Goal: Information Seeking & Learning: Compare options

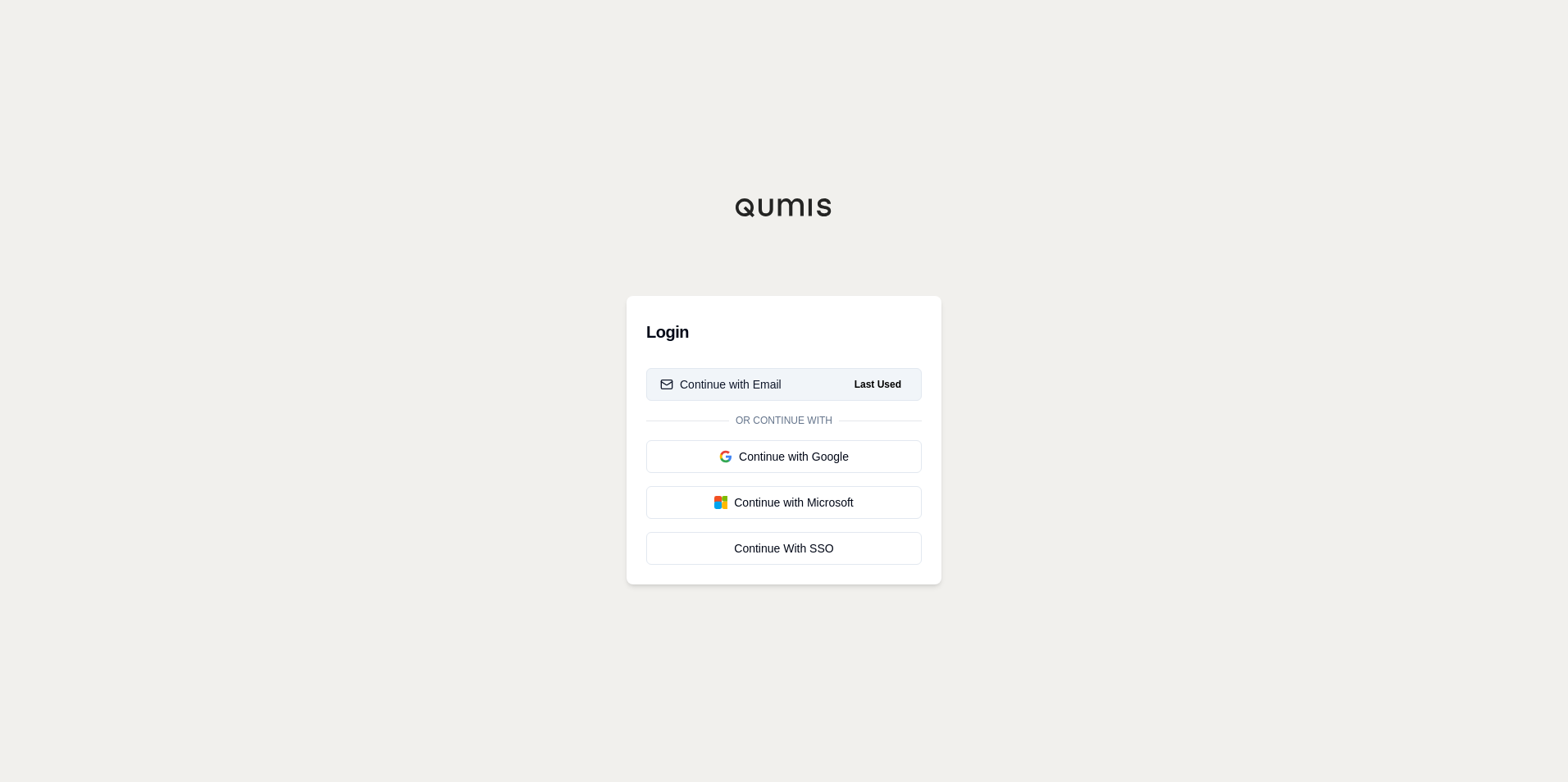
click at [730, 388] on div "Continue with Email" at bounding box center [721, 384] width 122 height 16
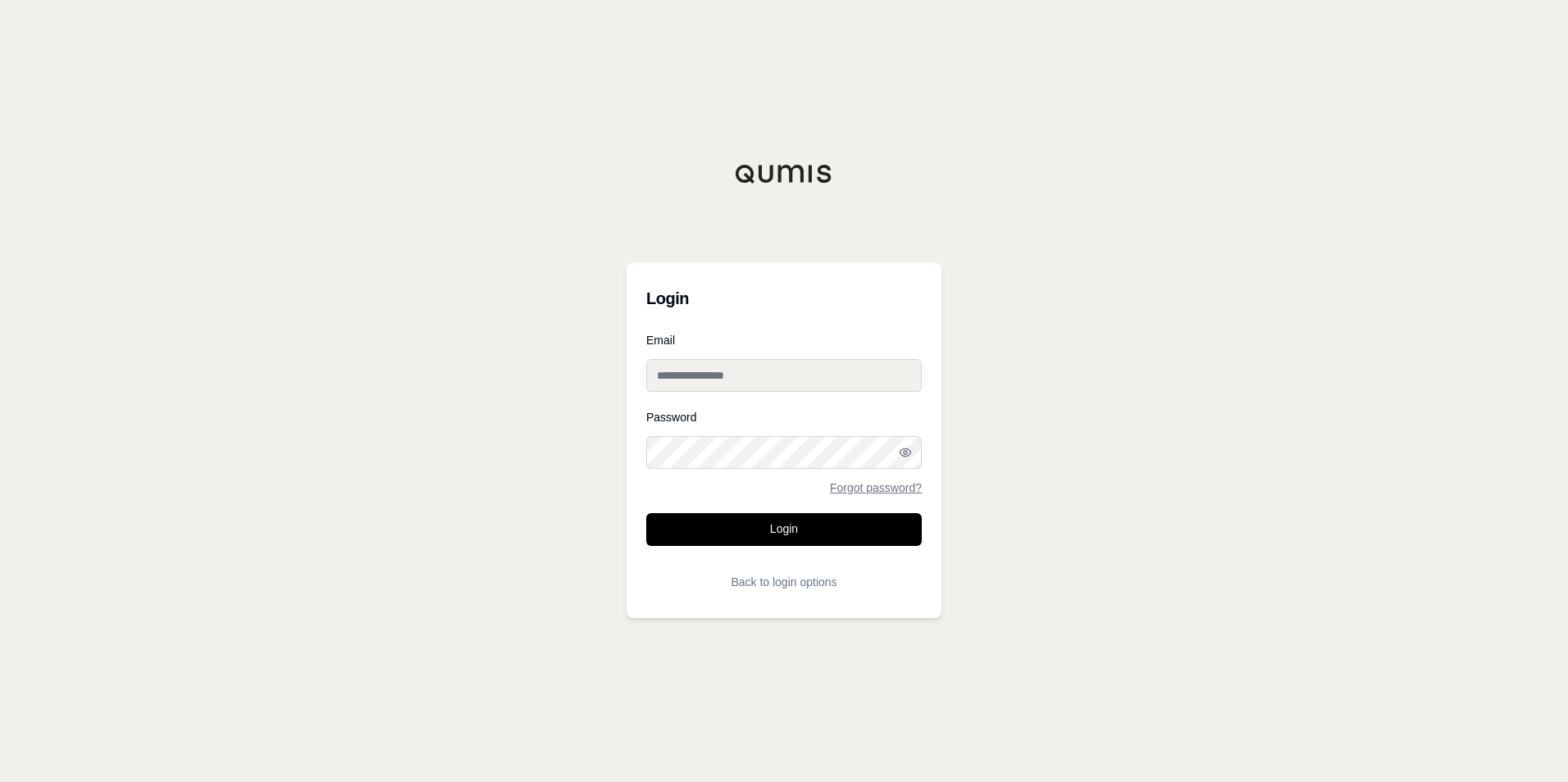
type input "**********"
click at [746, 524] on button "Login" at bounding box center [783, 529] width 275 height 33
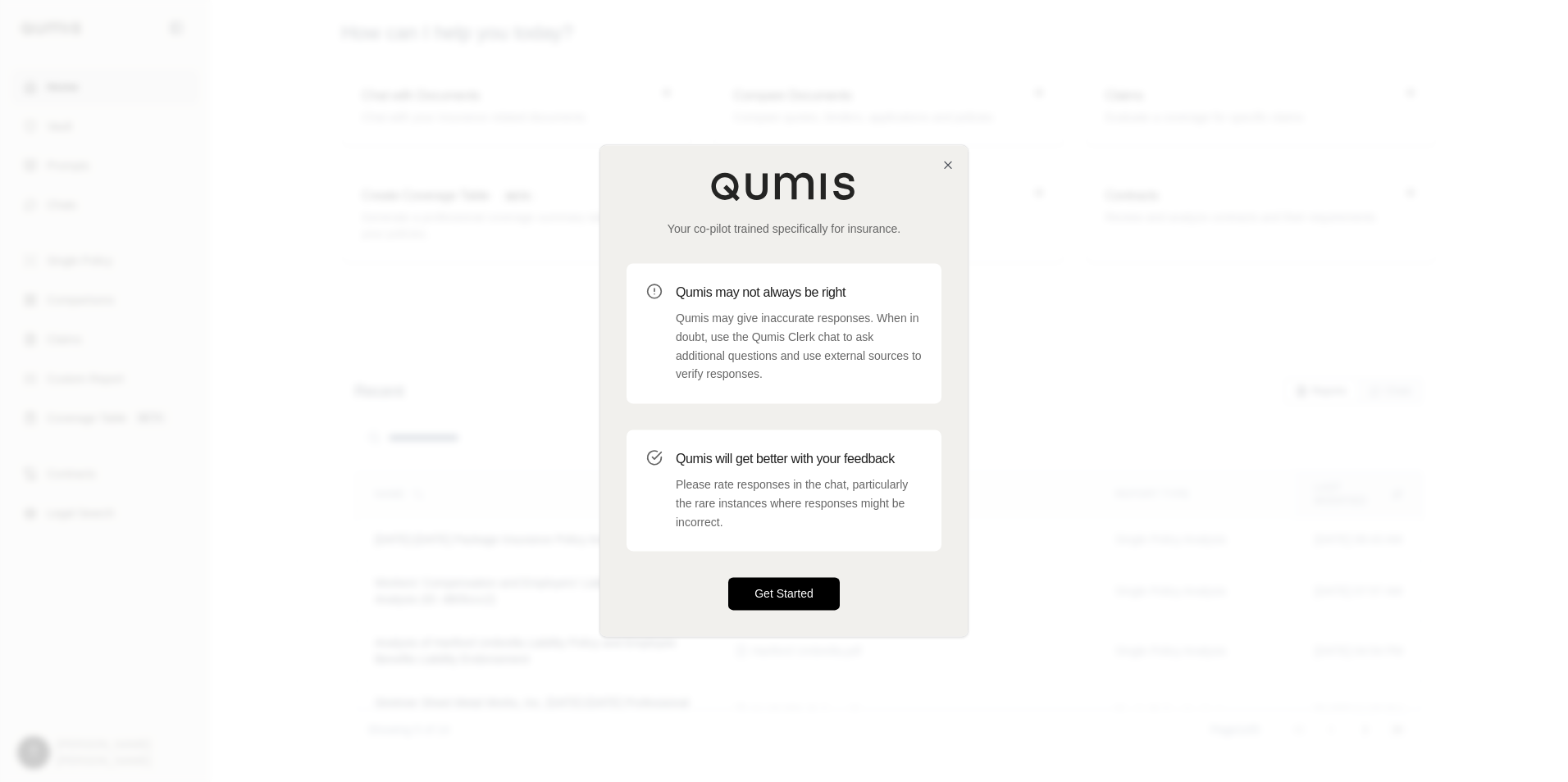
click at [763, 593] on button "Get Started" at bounding box center [784, 595] width 111 height 33
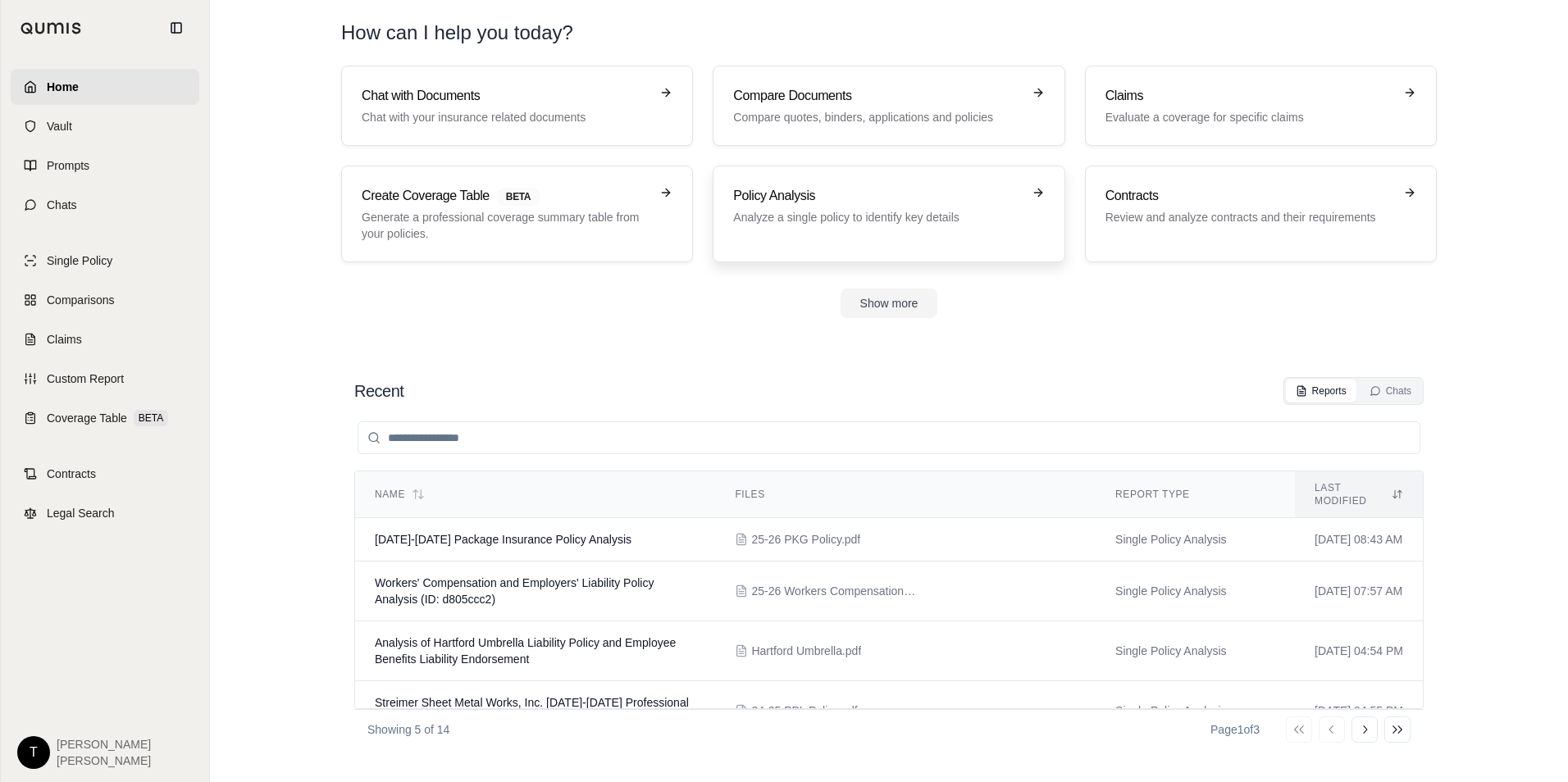
click at [798, 206] on div "Policy Analysis Analyze a single policy to identify key details" at bounding box center [877, 205] width 288 height 39
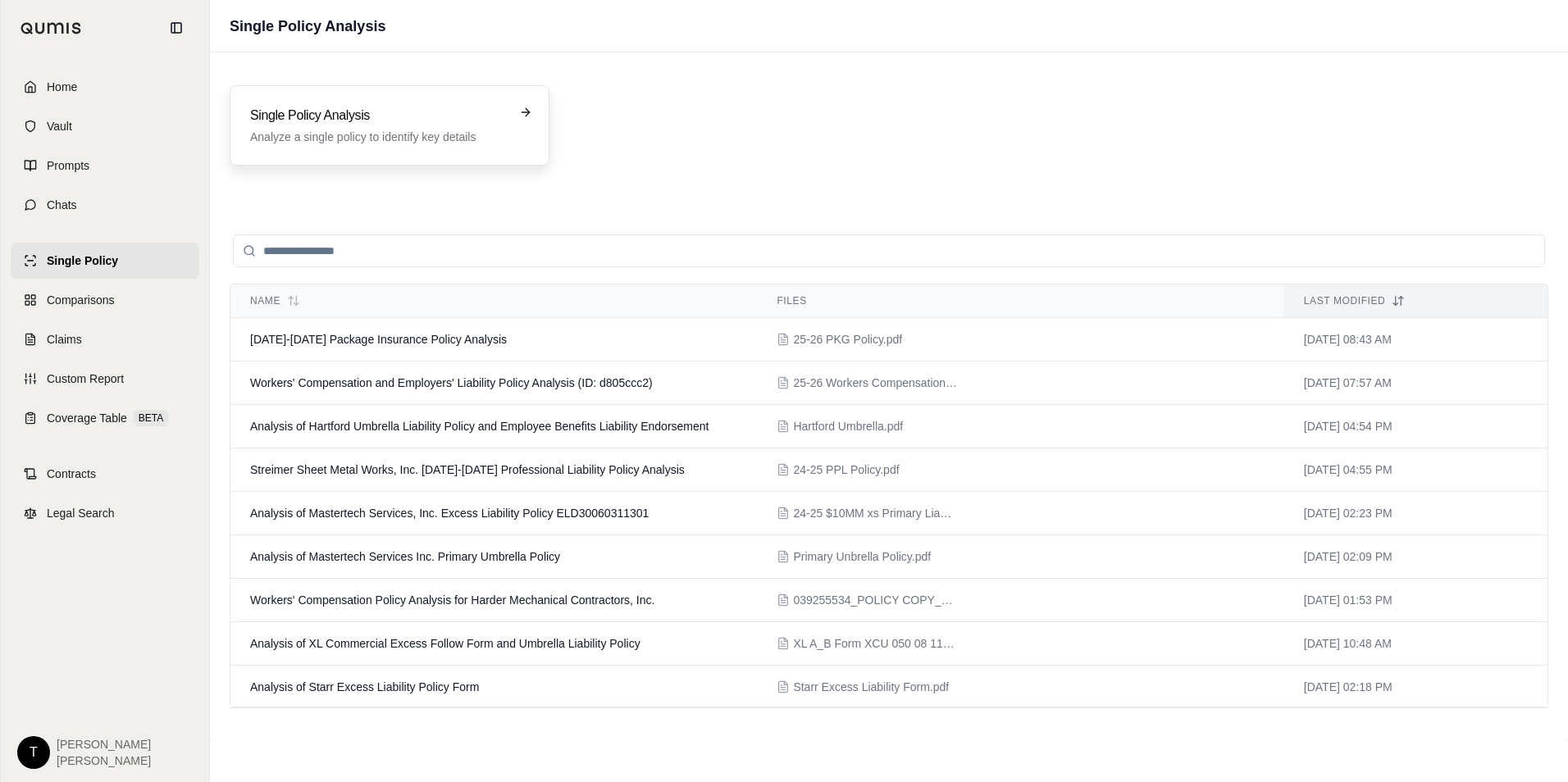
click at [322, 110] on h3 "Single Policy Analysis" at bounding box center [378, 115] width 256 height 20
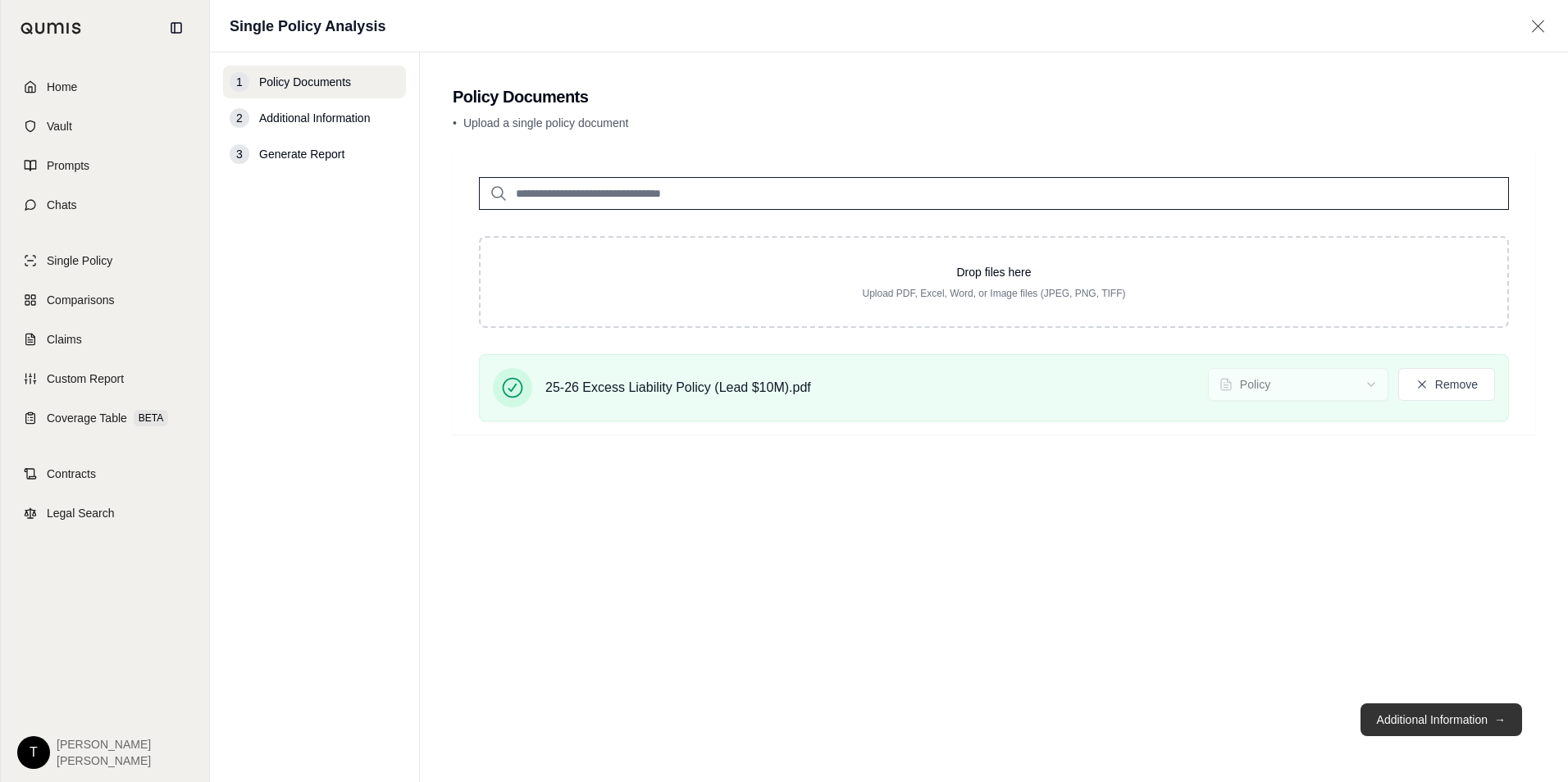
click at [1431, 719] on button "Additional Information →" at bounding box center [1441, 720] width 161 height 33
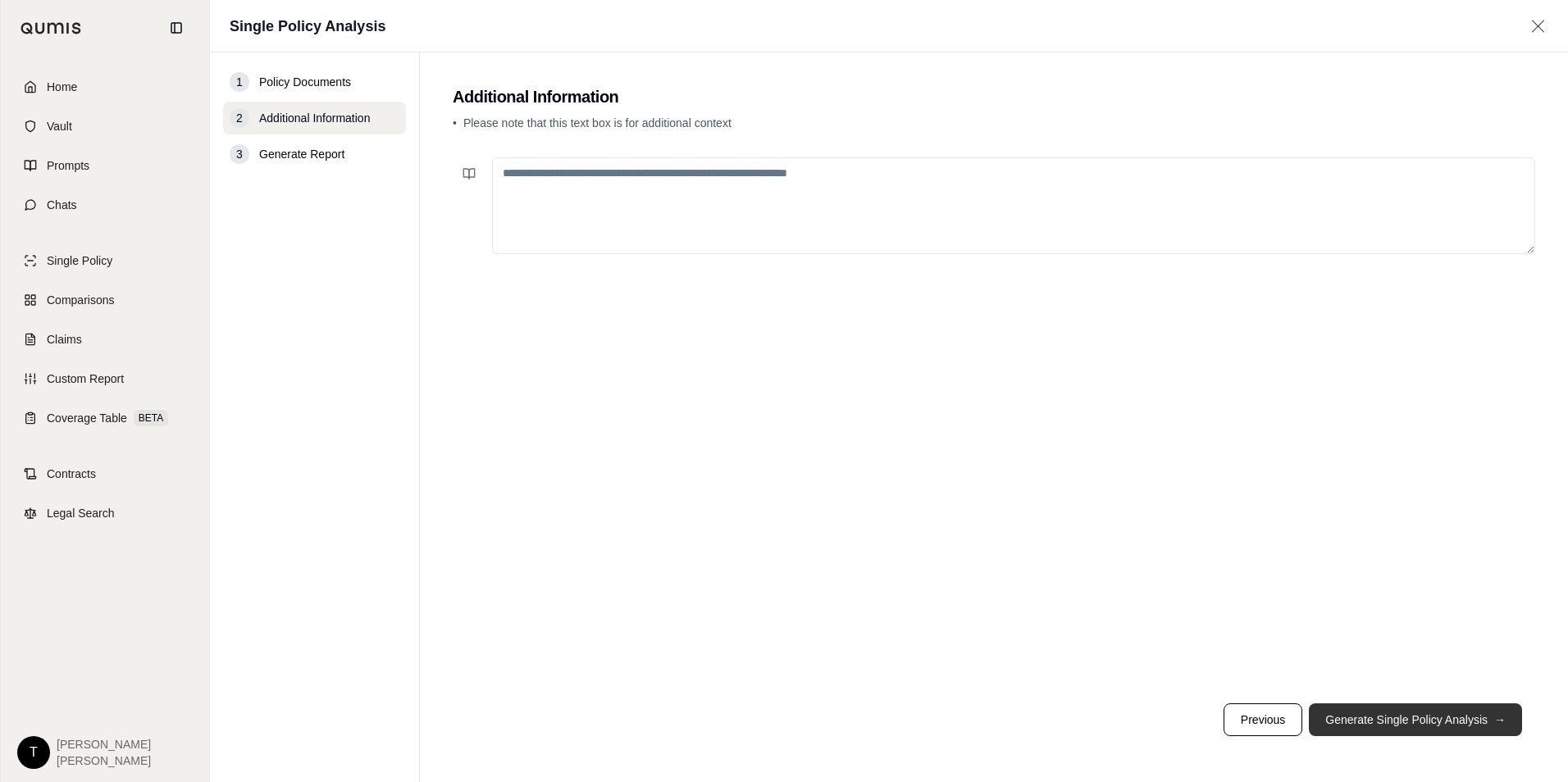
click at [1412, 723] on button "Generate Single Policy Analysis →" at bounding box center [1415, 720] width 214 height 33
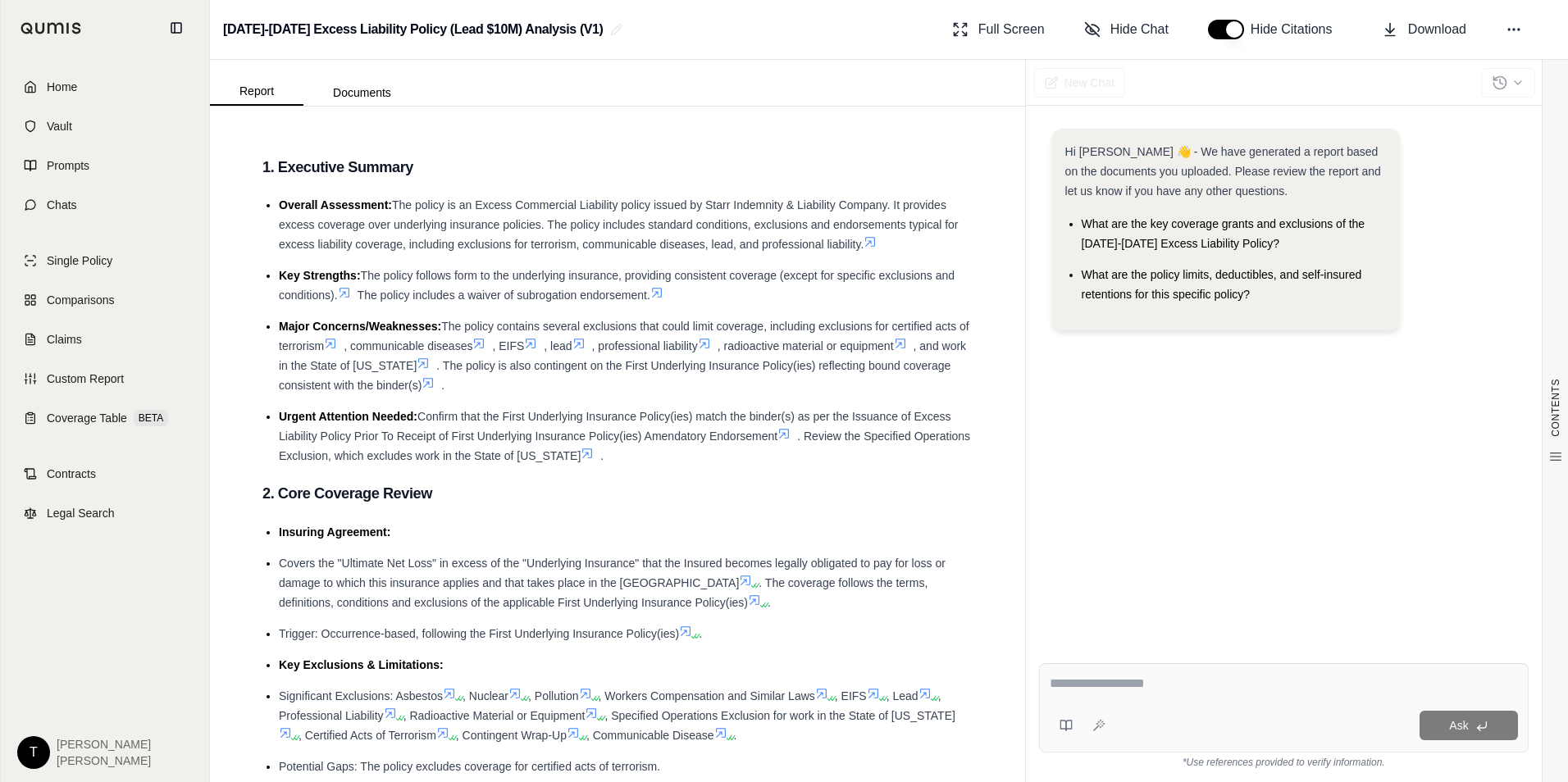
click at [1064, 678] on textarea at bounding box center [1283, 683] width 468 height 20
type textarea "**********"
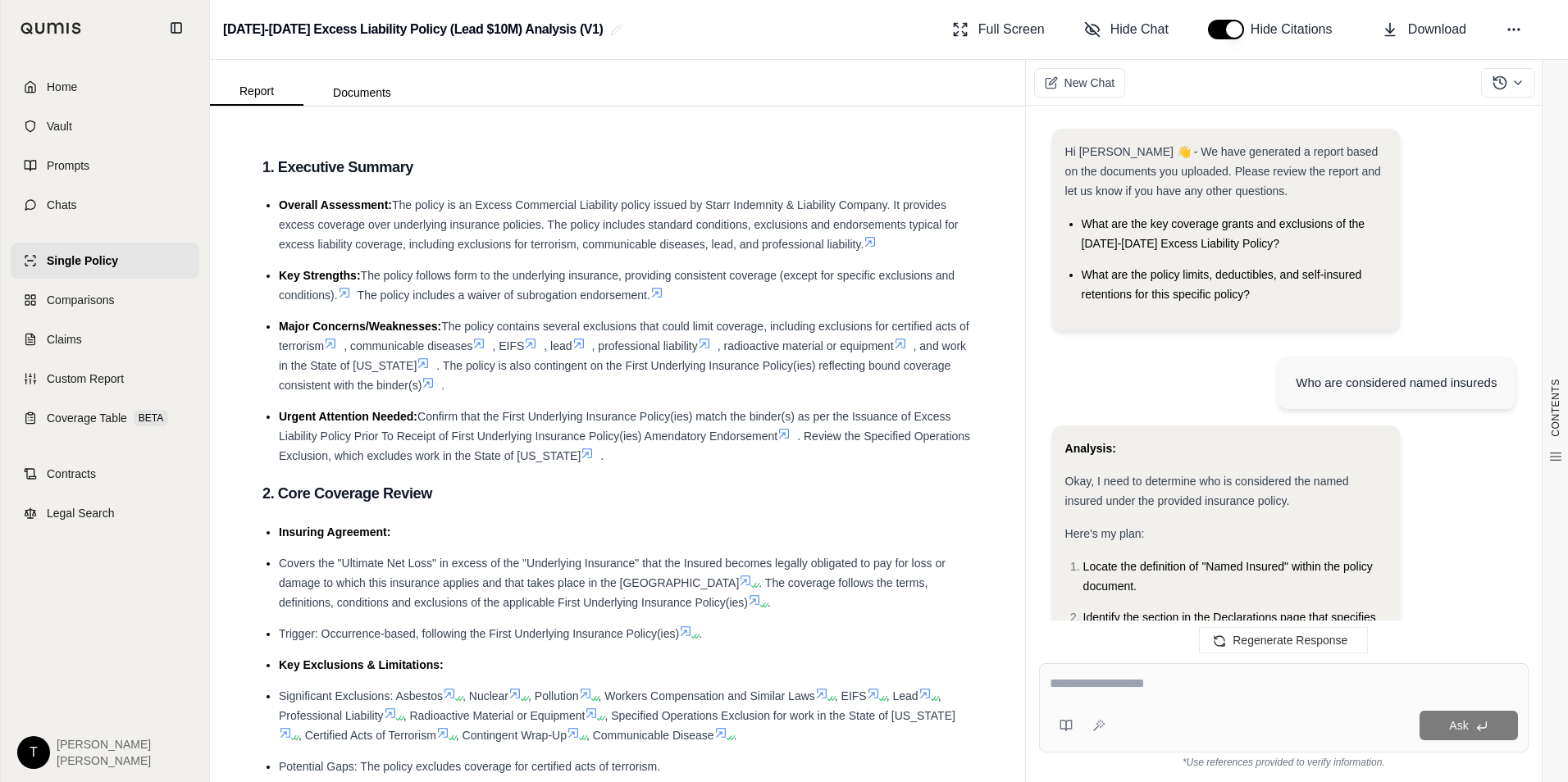
scroll to position [526, 0]
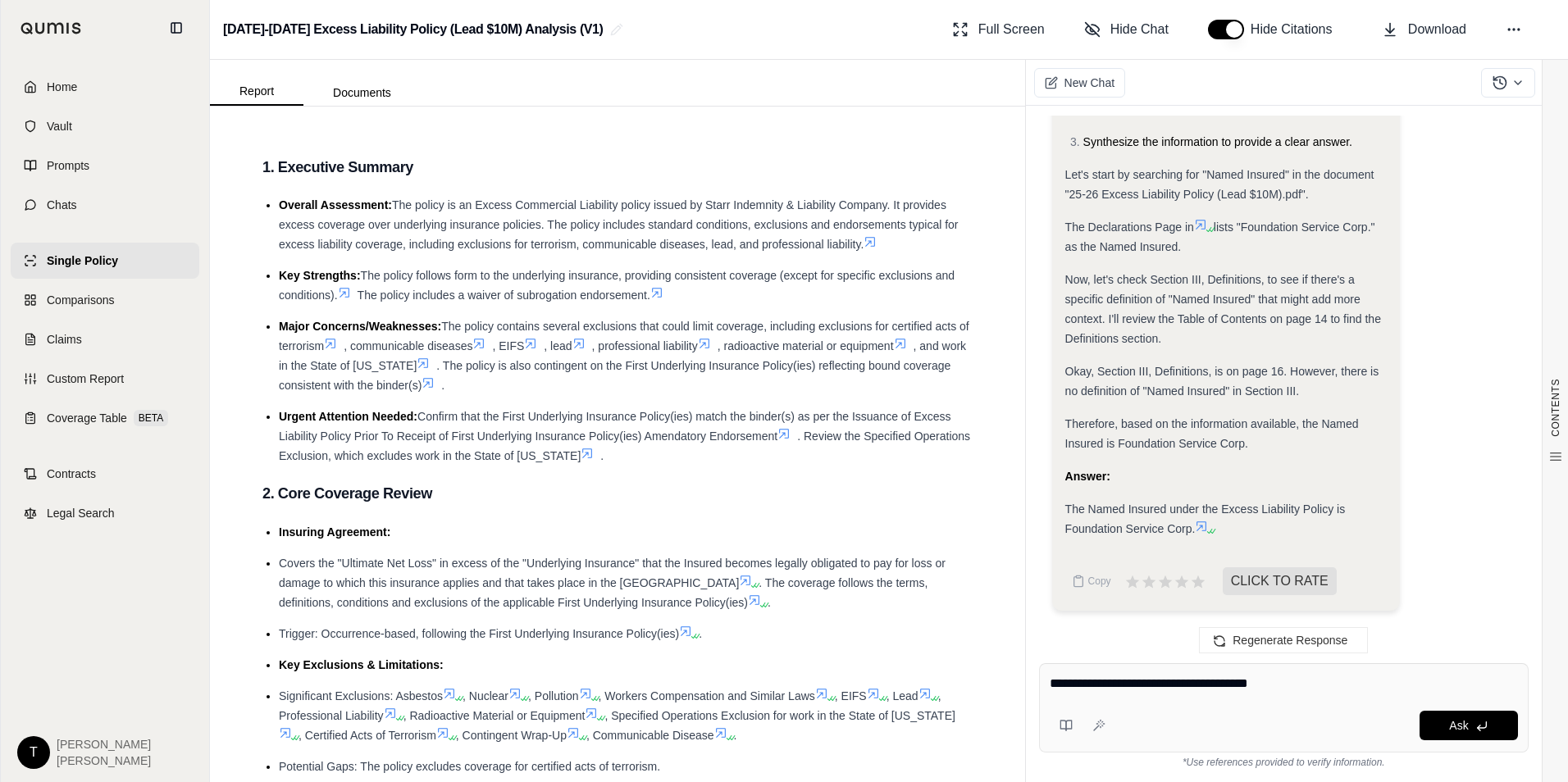
type textarea "**********"
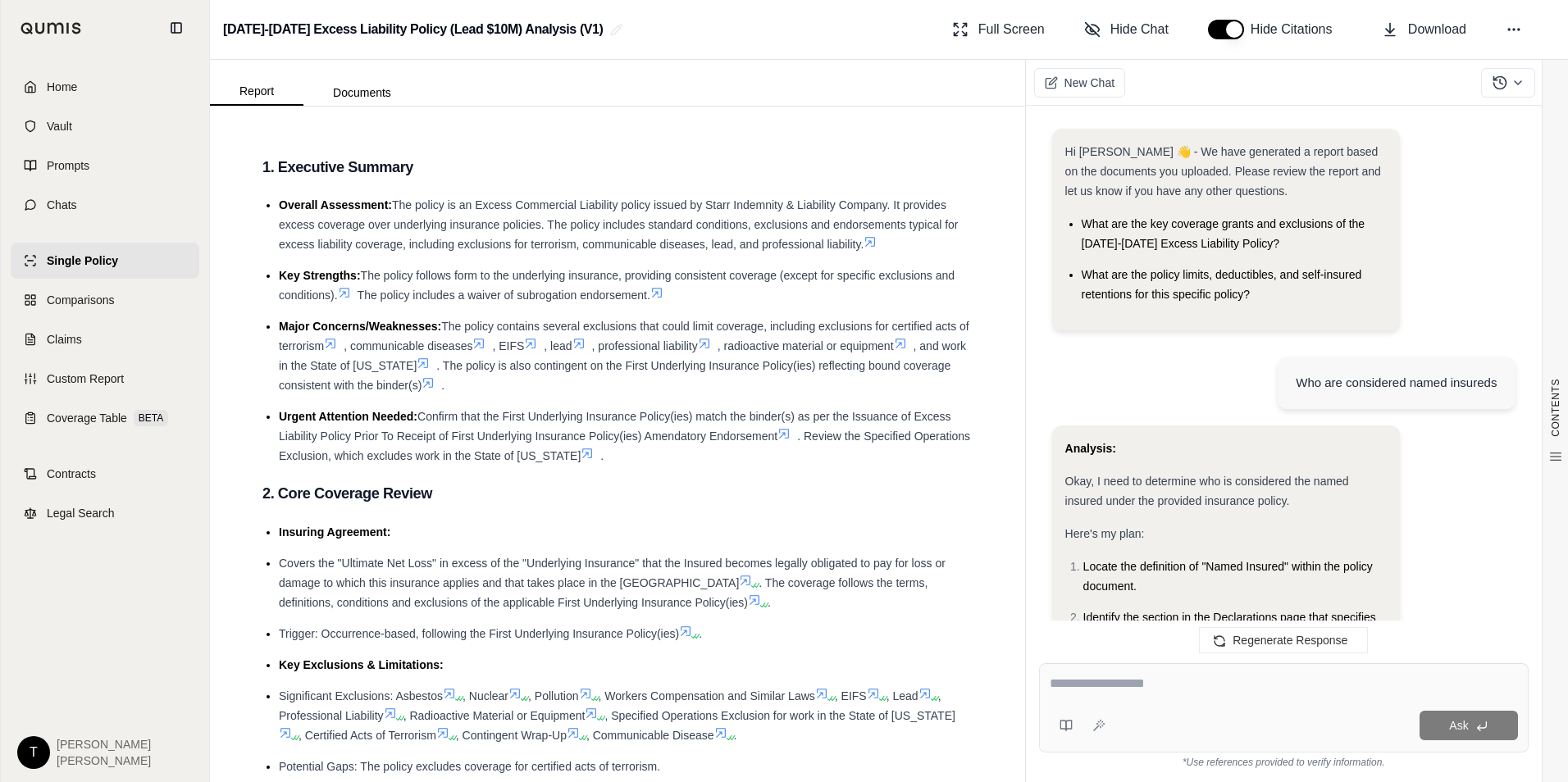
scroll to position [1837, 0]
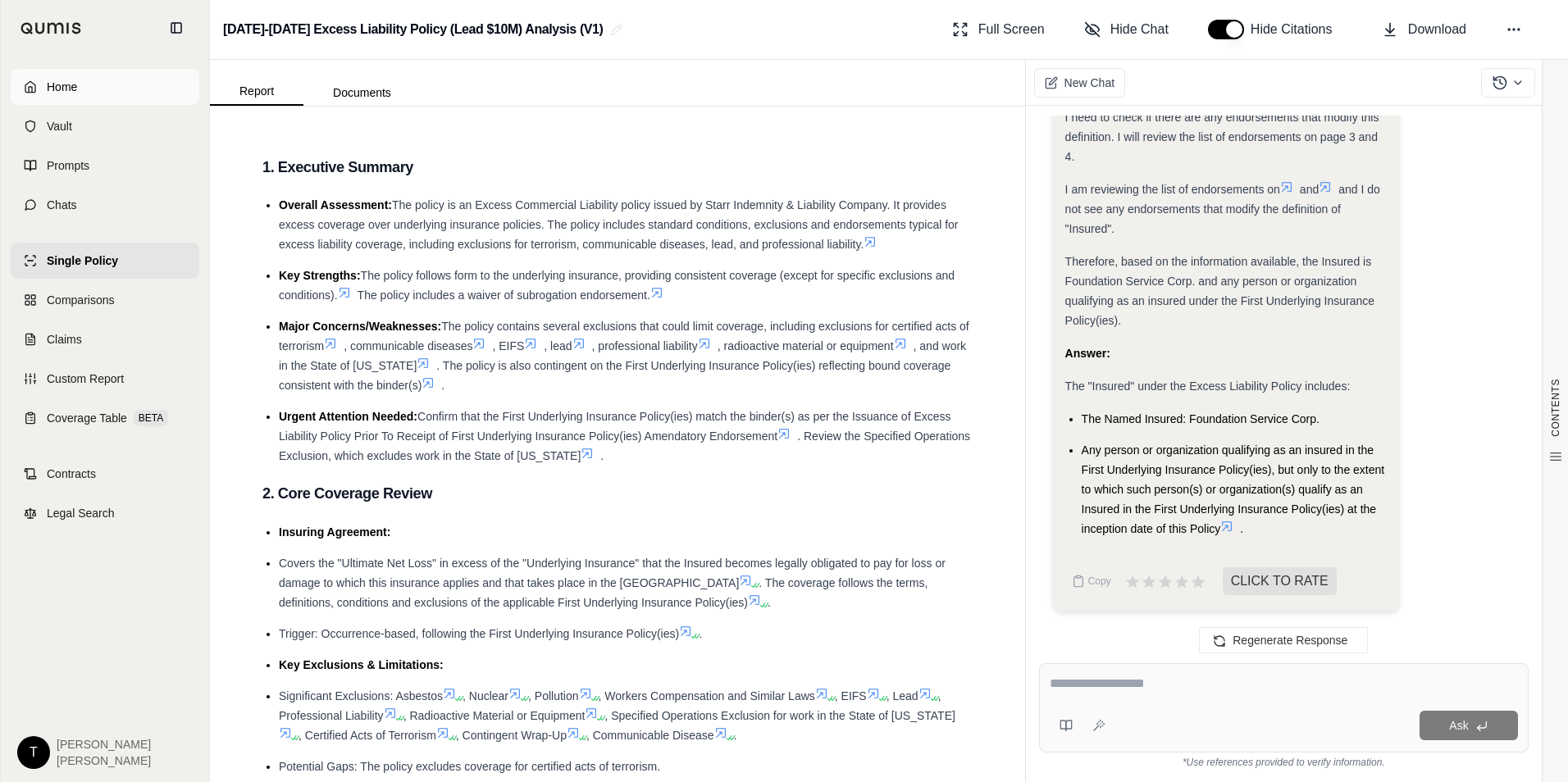
click at [60, 78] on link "Home" at bounding box center [104, 87] width 188 height 36
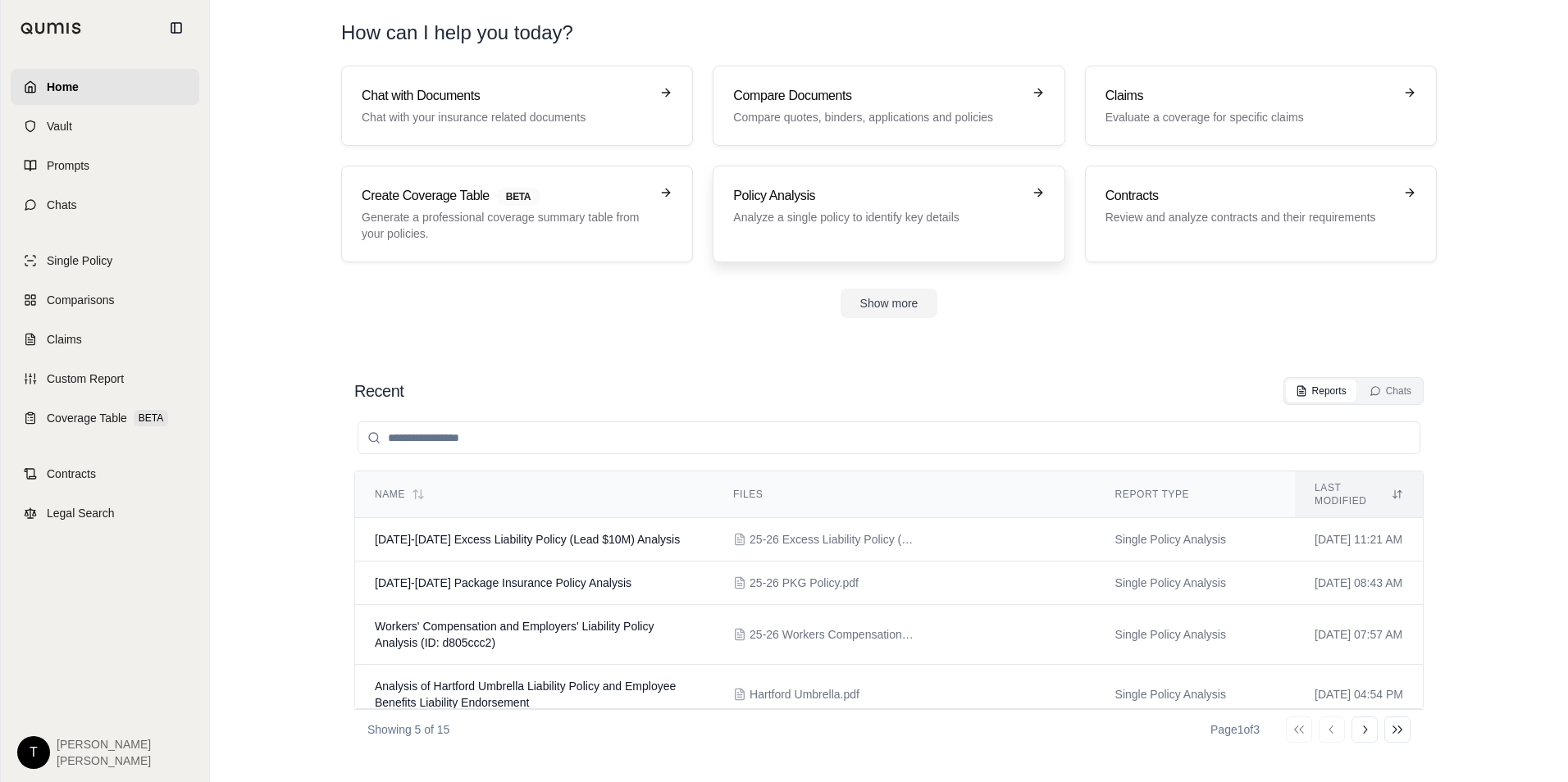
click at [835, 206] on div "Policy Analysis Analyze a single policy to identify key details" at bounding box center [877, 205] width 288 height 39
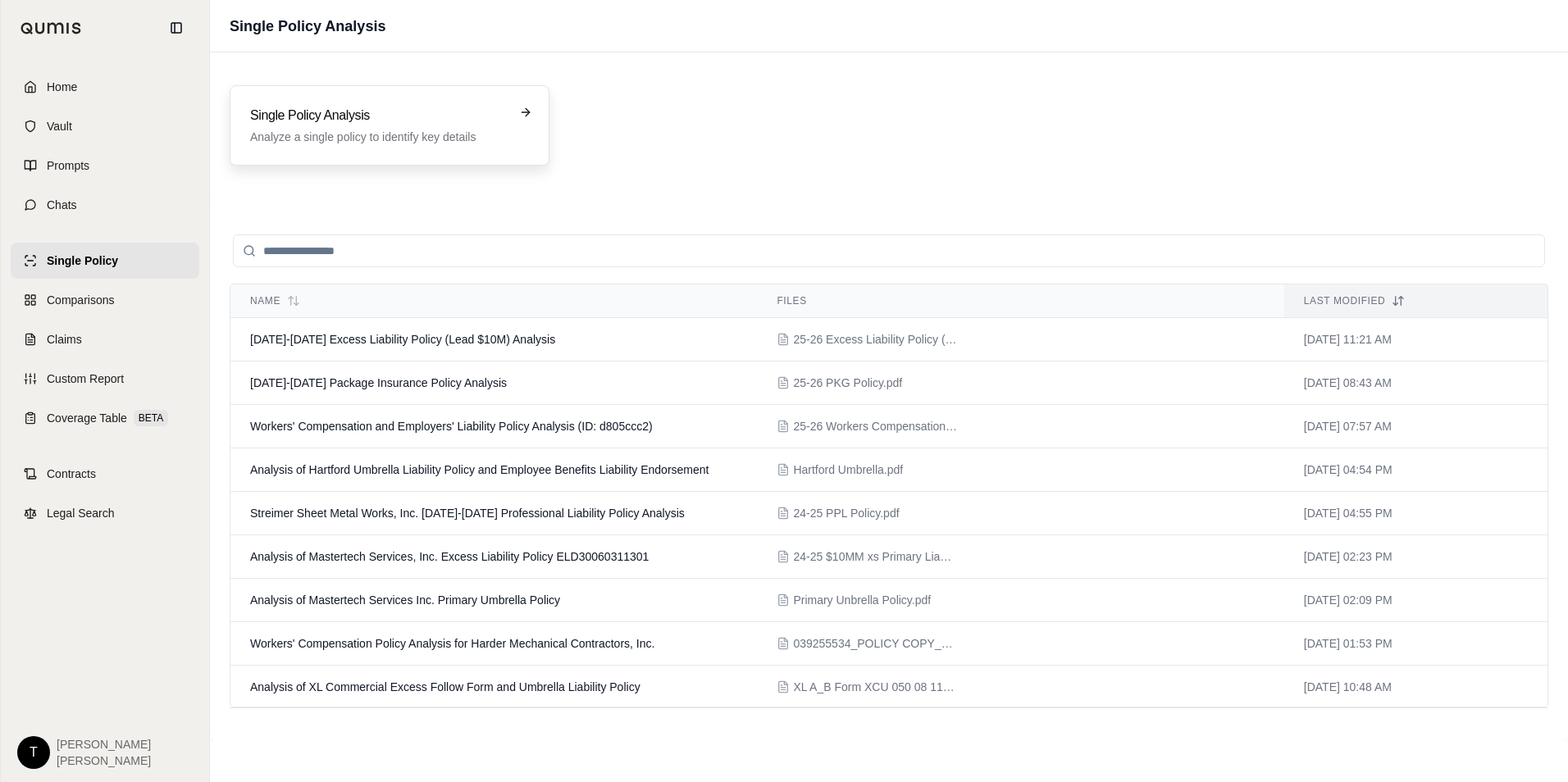
click at [311, 123] on h3 "Single Policy Analysis" at bounding box center [378, 115] width 256 height 20
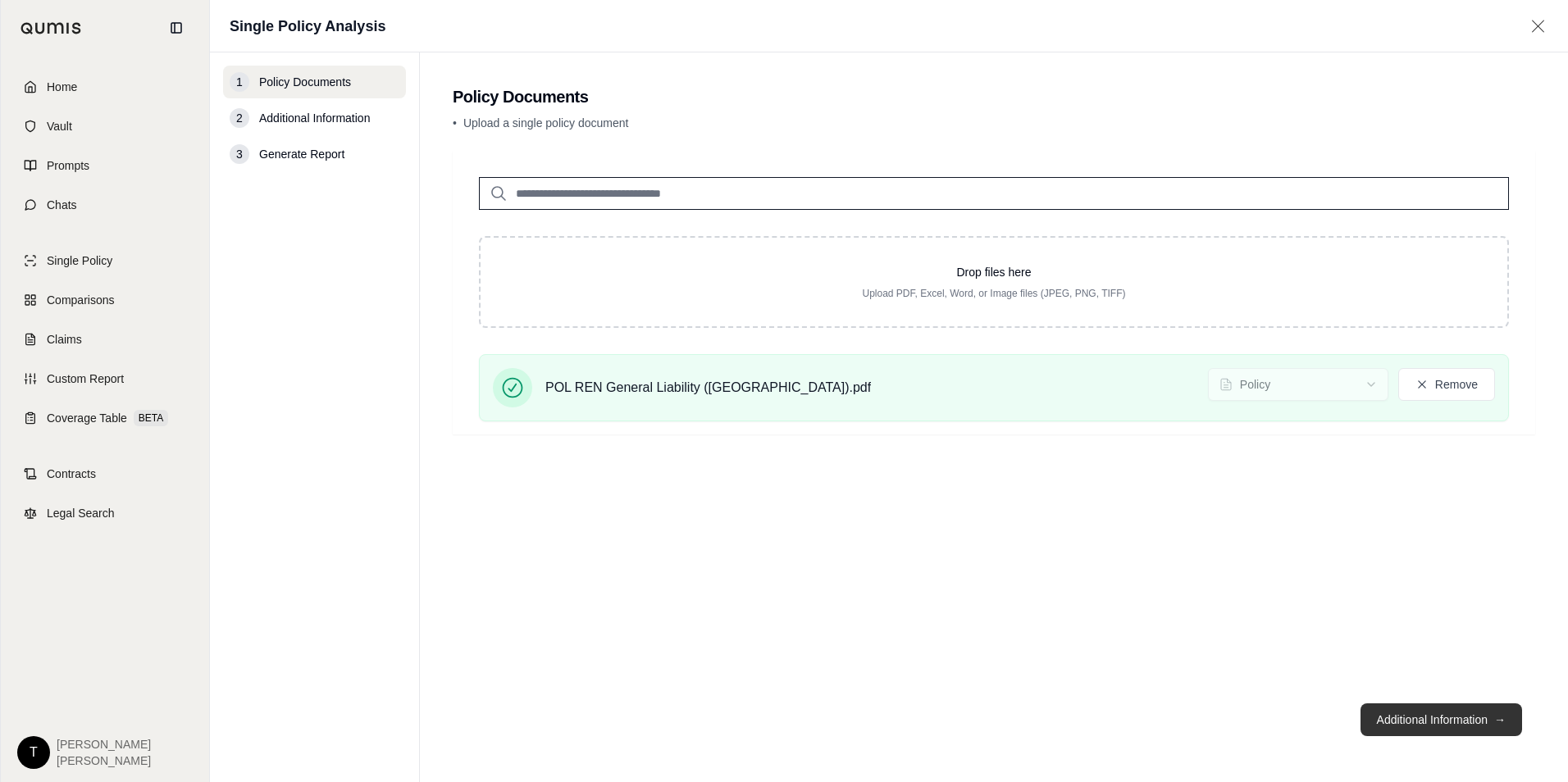
click at [1440, 722] on button "Additional Information →" at bounding box center [1441, 720] width 161 height 33
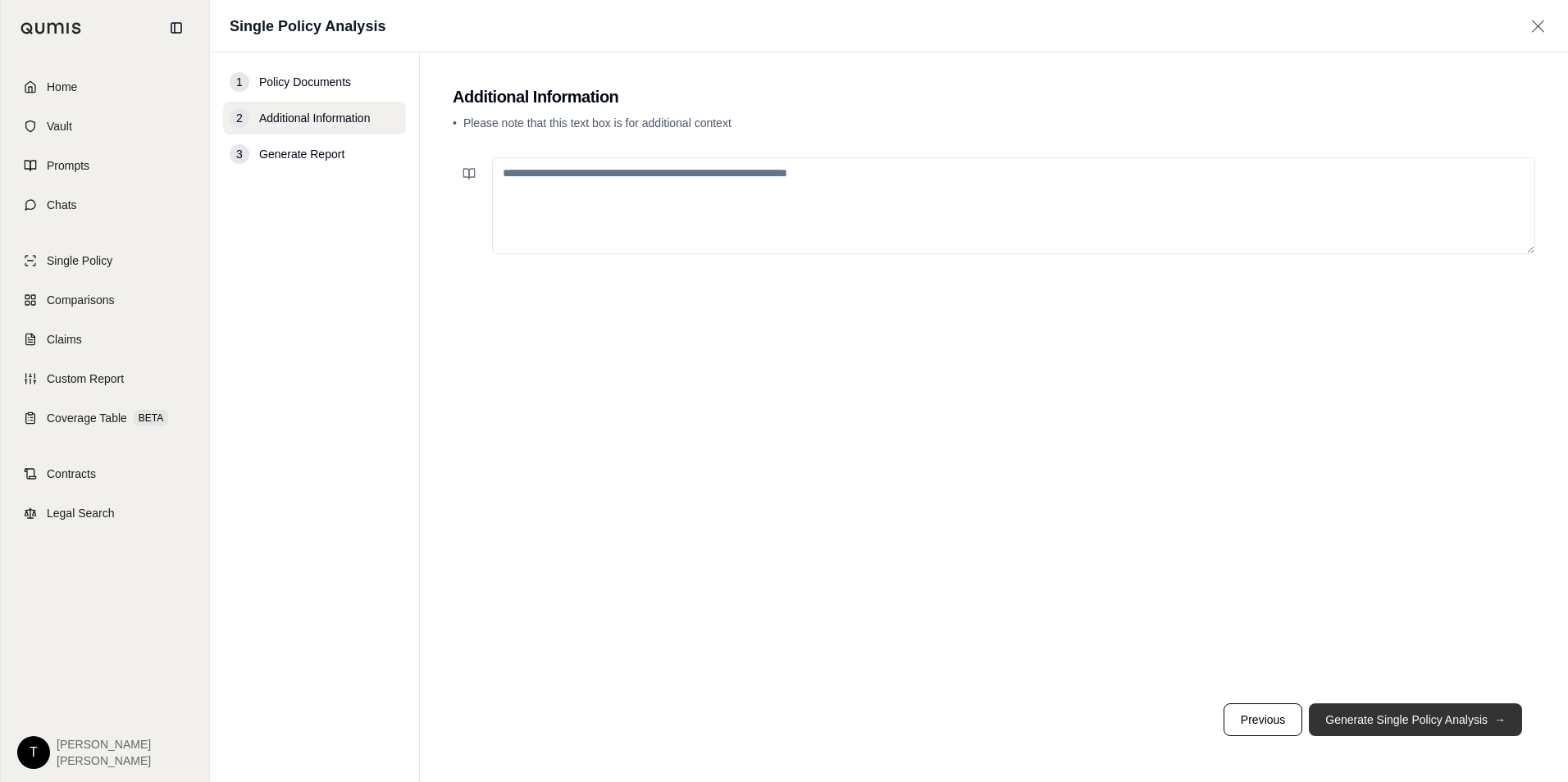
click at [1411, 719] on button "Generate Single Policy Analysis →" at bounding box center [1415, 720] width 214 height 33
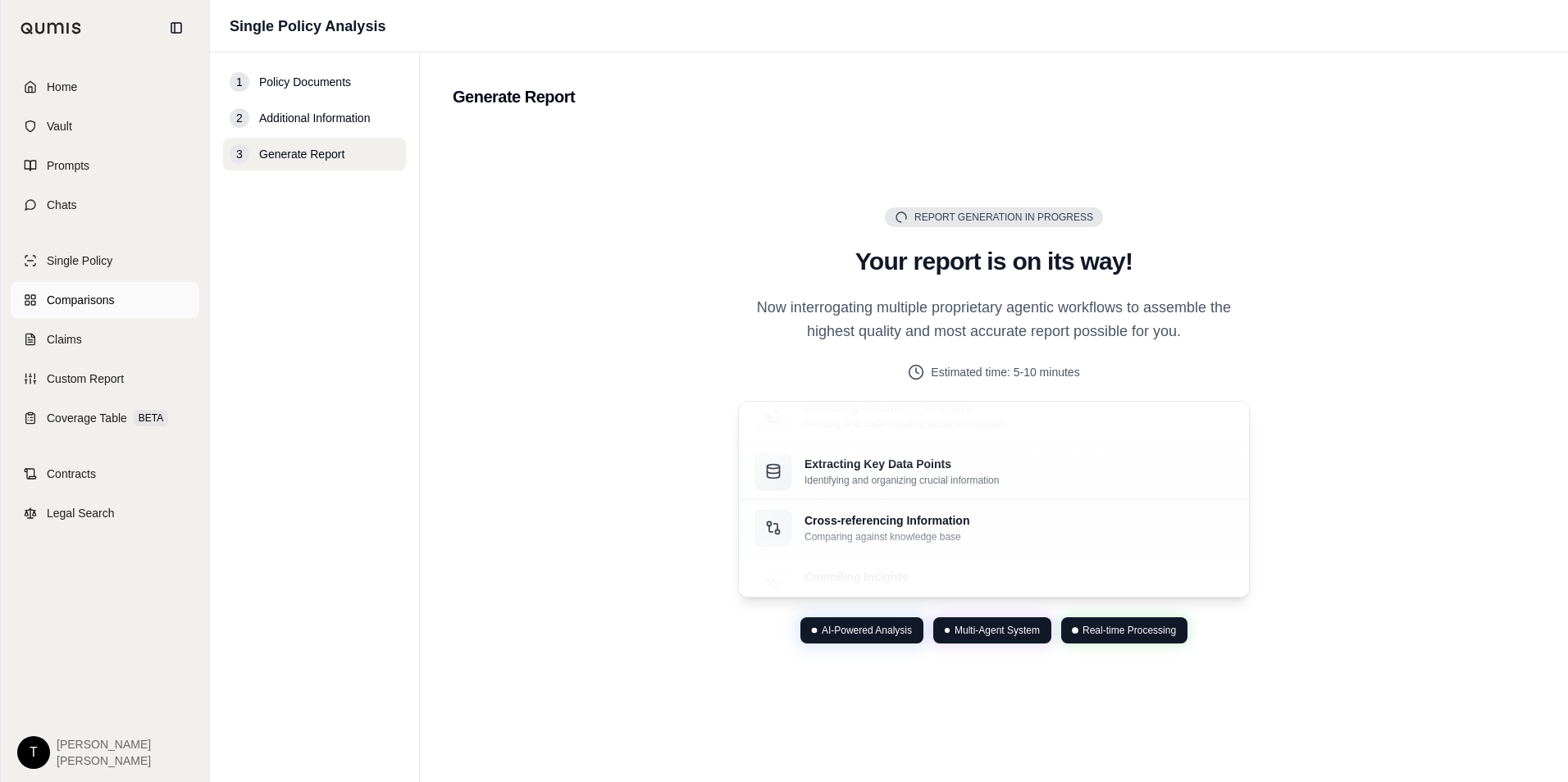
click at [100, 297] on span "Comparisons" at bounding box center [80, 299] width 67 height 16
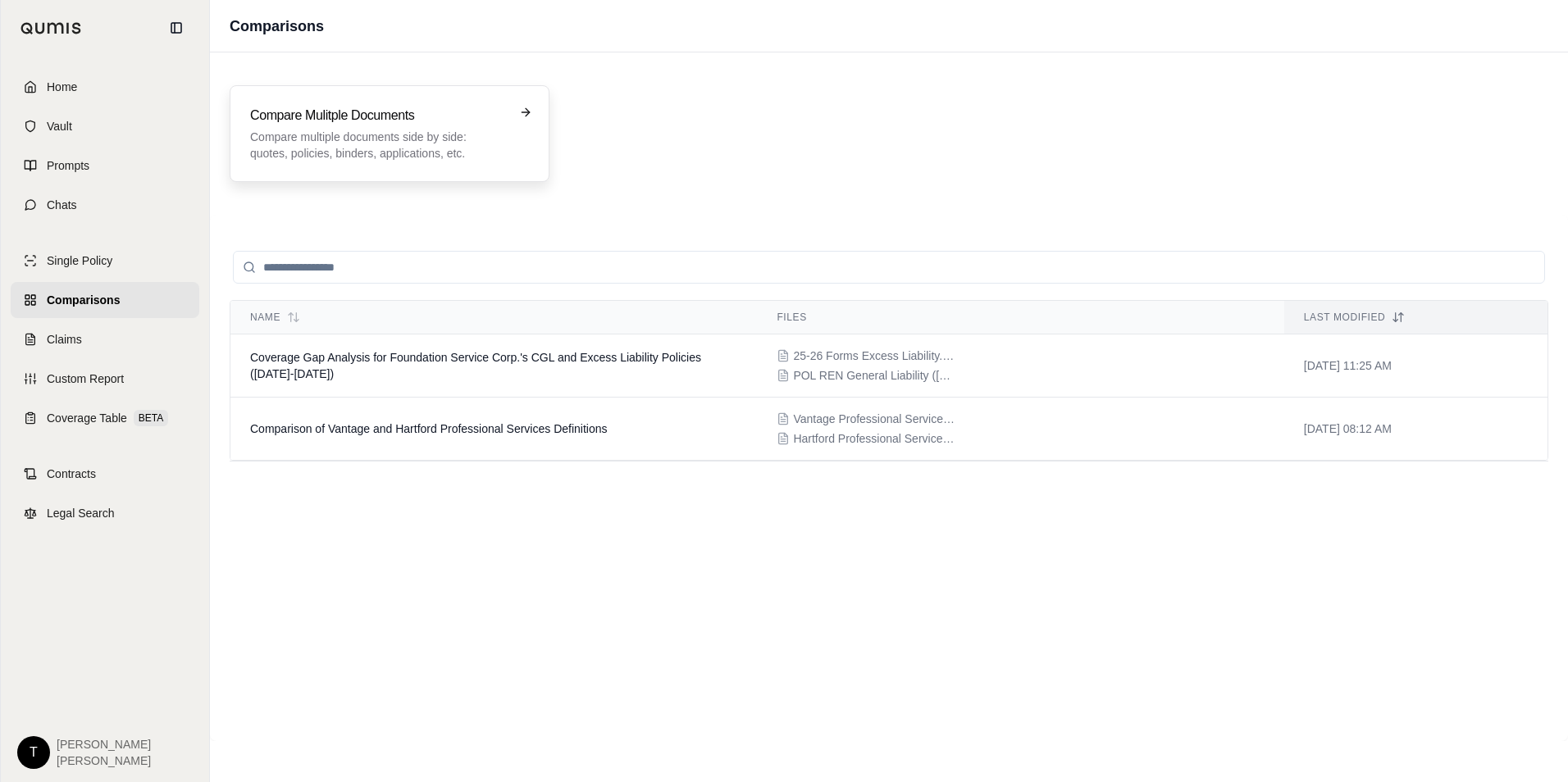
click at [321, 122] on h3 "Compare Mulitple Documents" at bounding box center [378, 115] width 256 height 20
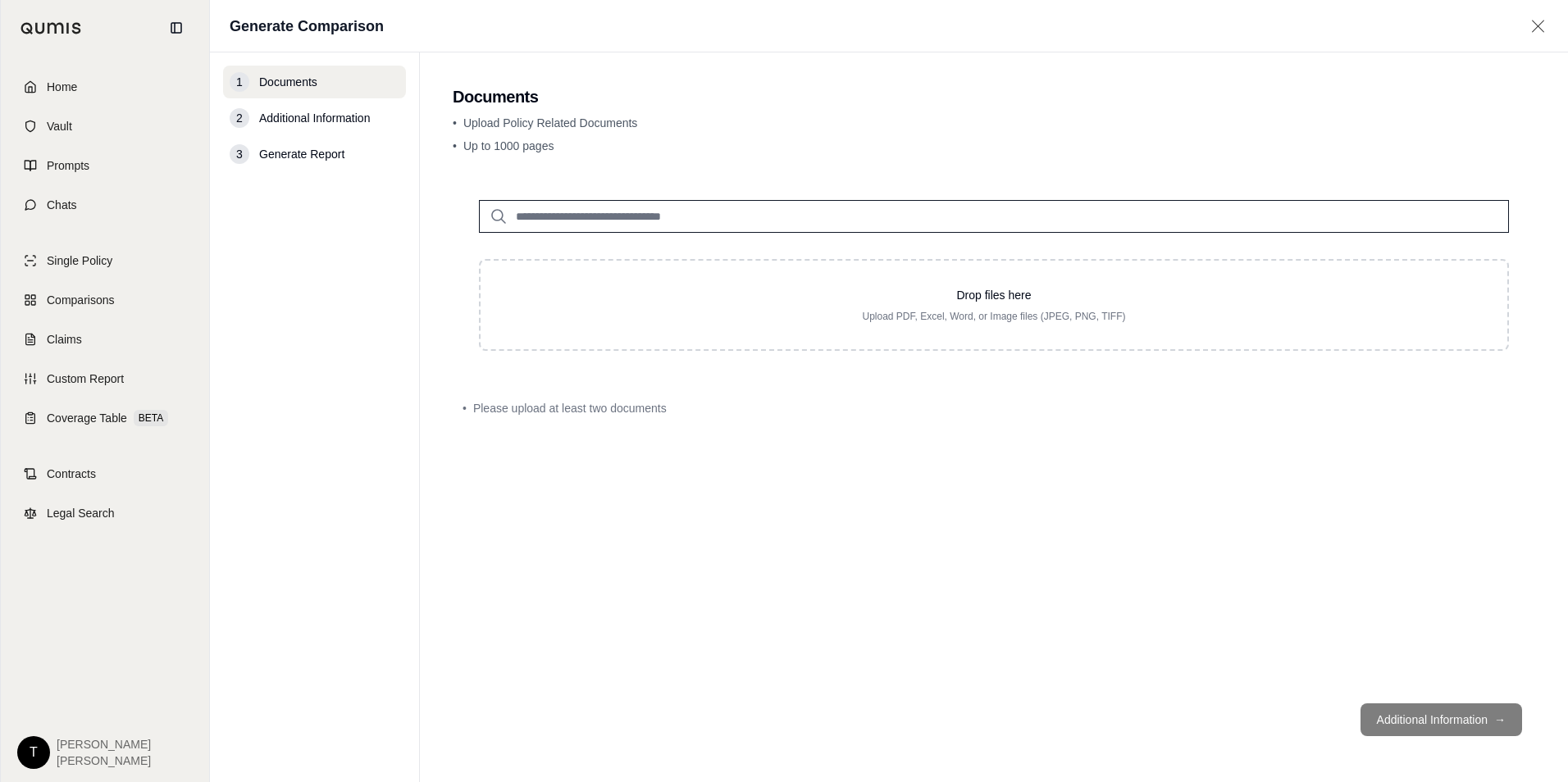
click at [549, 220] on input "search" at bounding box center [994, 216] width 1030 height 33
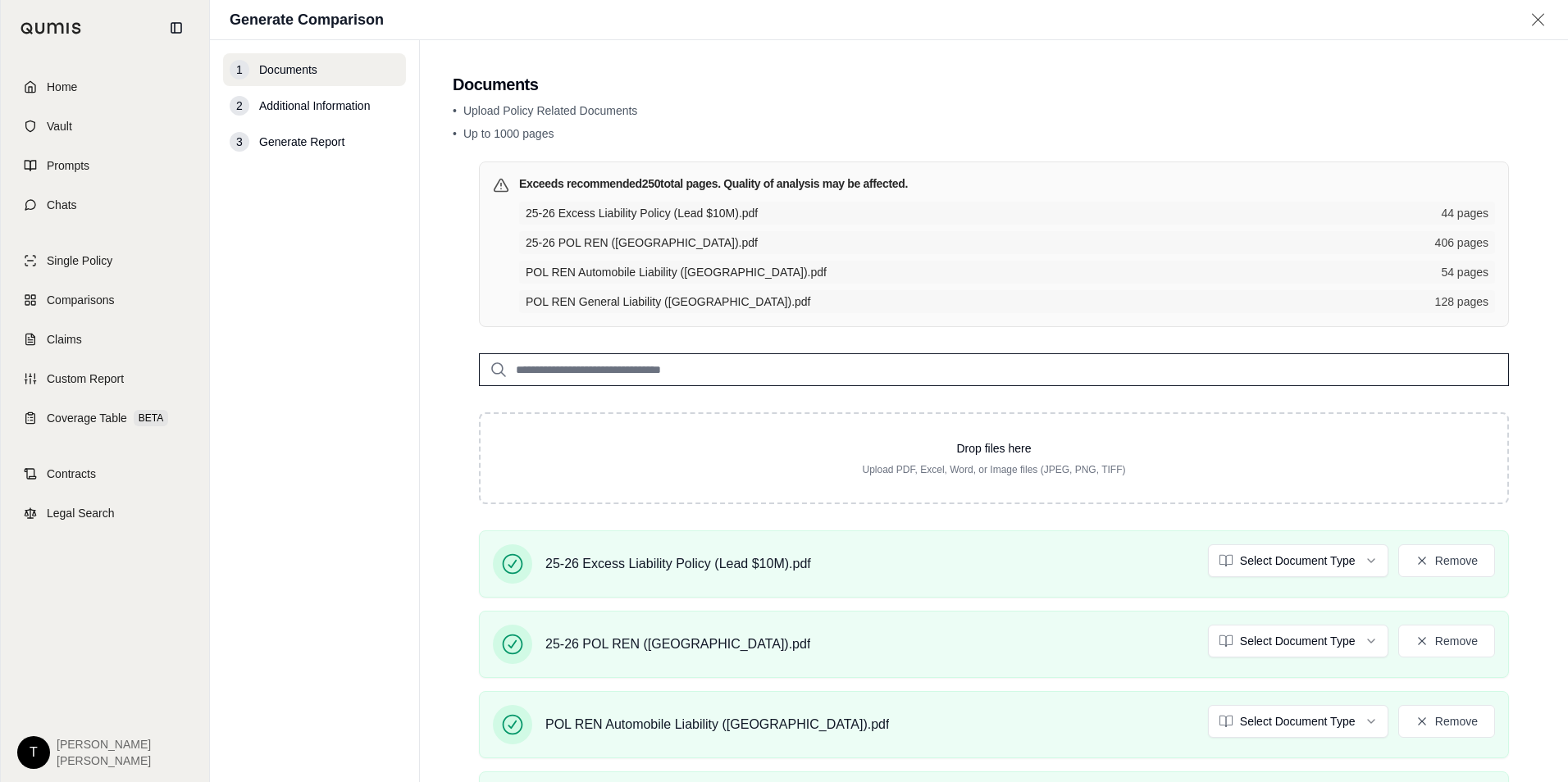
scroll to position [212, 0]
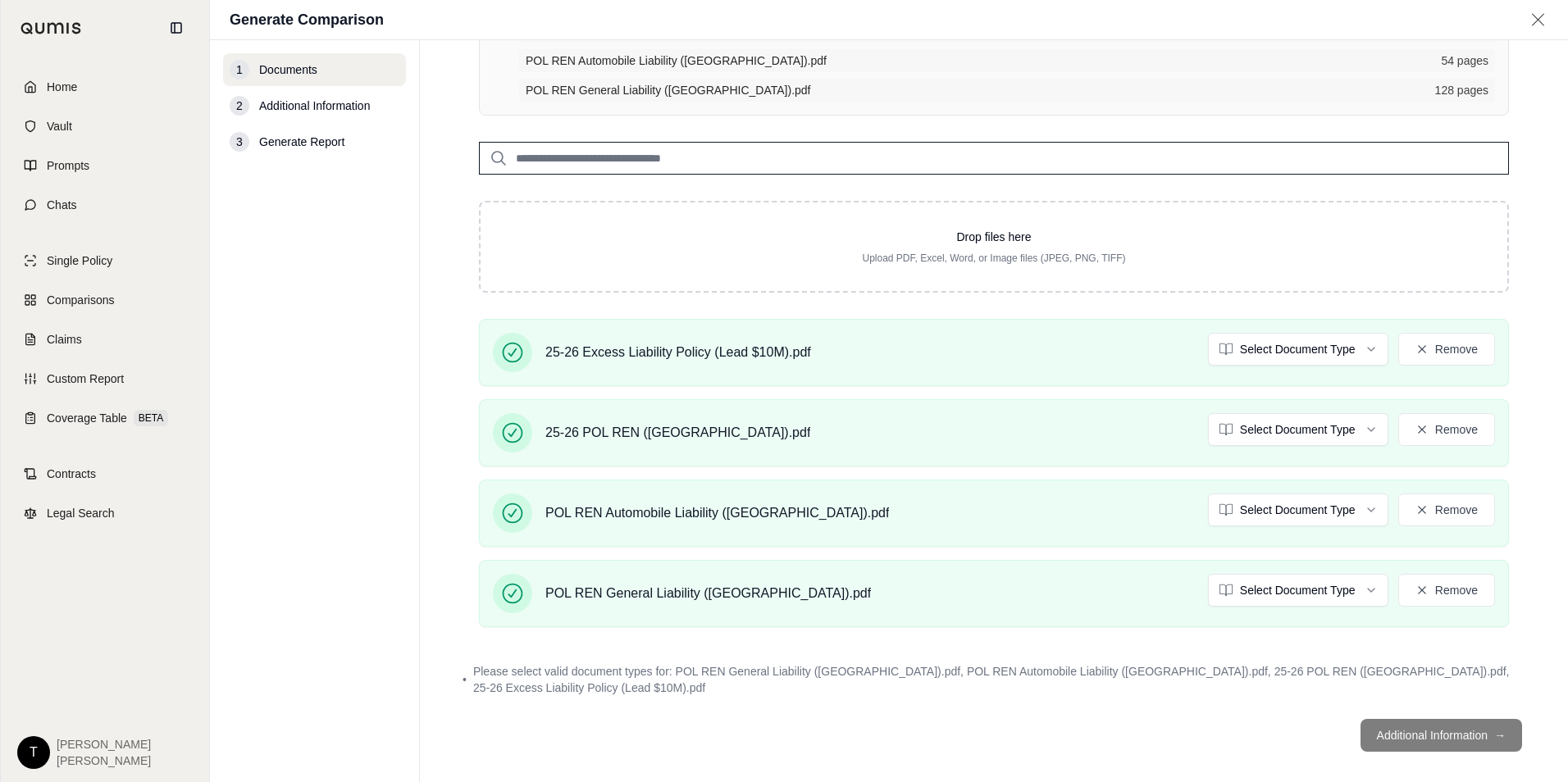
click at [1401, 718] on footer "Additional Information →" at bounding box center [993, 735] width 1083 height 59
click at [1399, 720] on footer "Additional Information →" at bounding box center [993, 735] width 1083 height 59
click at [1429, 706] on footer "Additional Information →" at bounding box center [993, 735] width 1083 height 59
click at [1426, 720] on footer "Additional Information →" at bounding box center [993, 735] width 1083 height 59
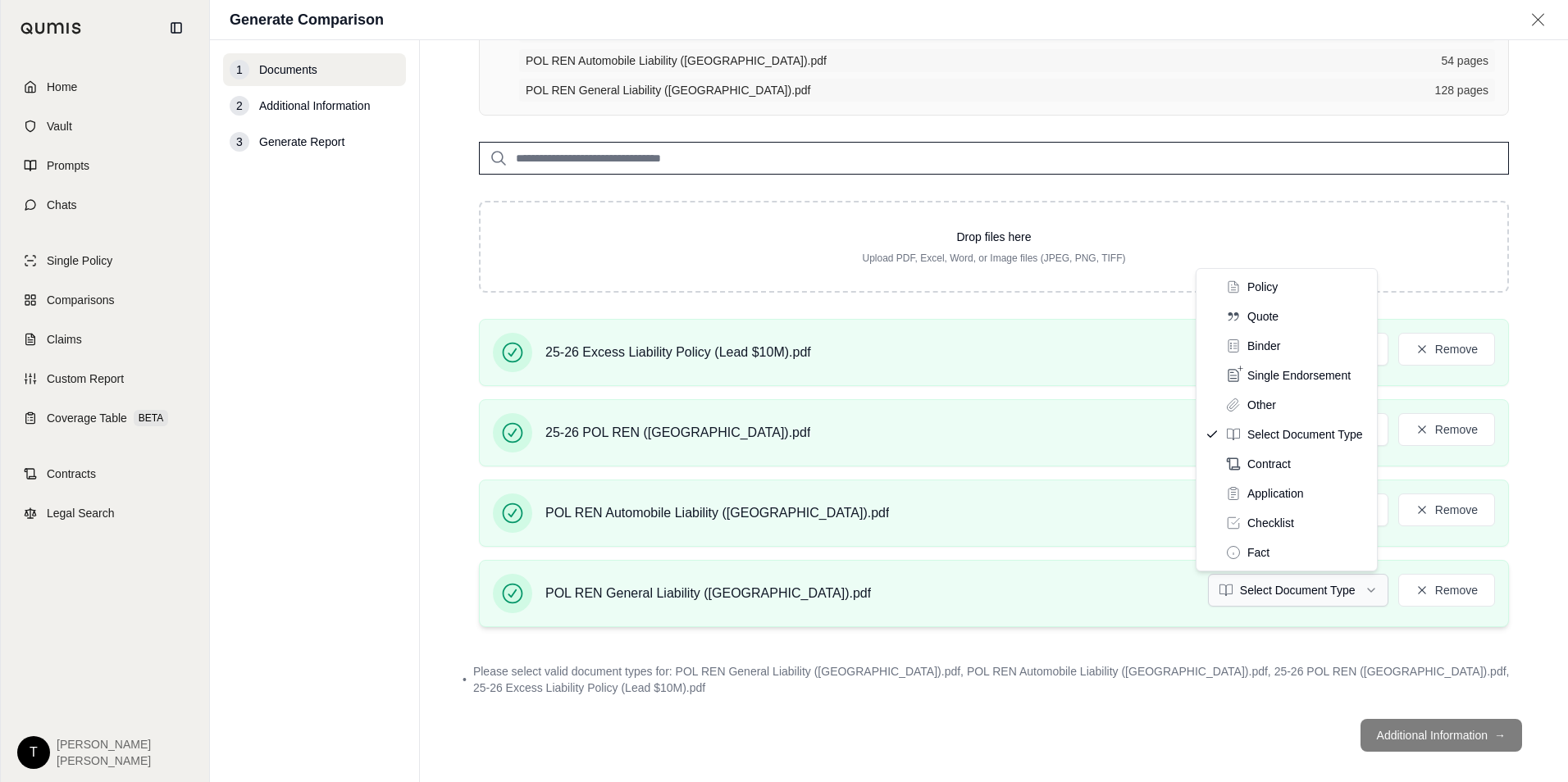
click at [1309, 597] on html "Home Vault Prompts Chats Single Policy Comparisons Claims Custom Report Coverag…" at bounding box center [784, 391] width 1568 height 782
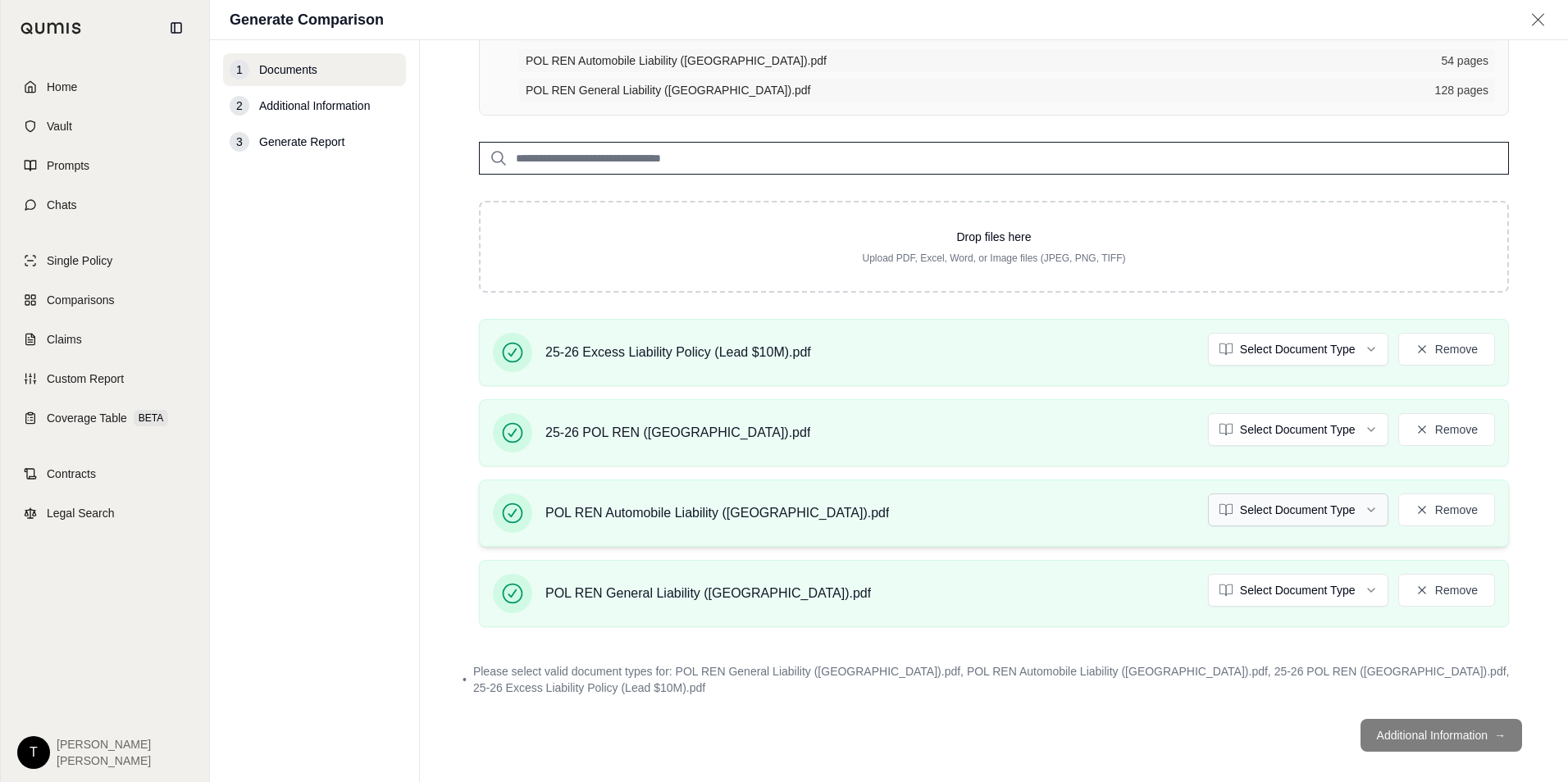
click at [1290, 509] on html "Home Vault Prompts Chats Single Policy Comparisons Claims Custom Report Coverag…" at bounding box center [784, 391] width 1568 height 782
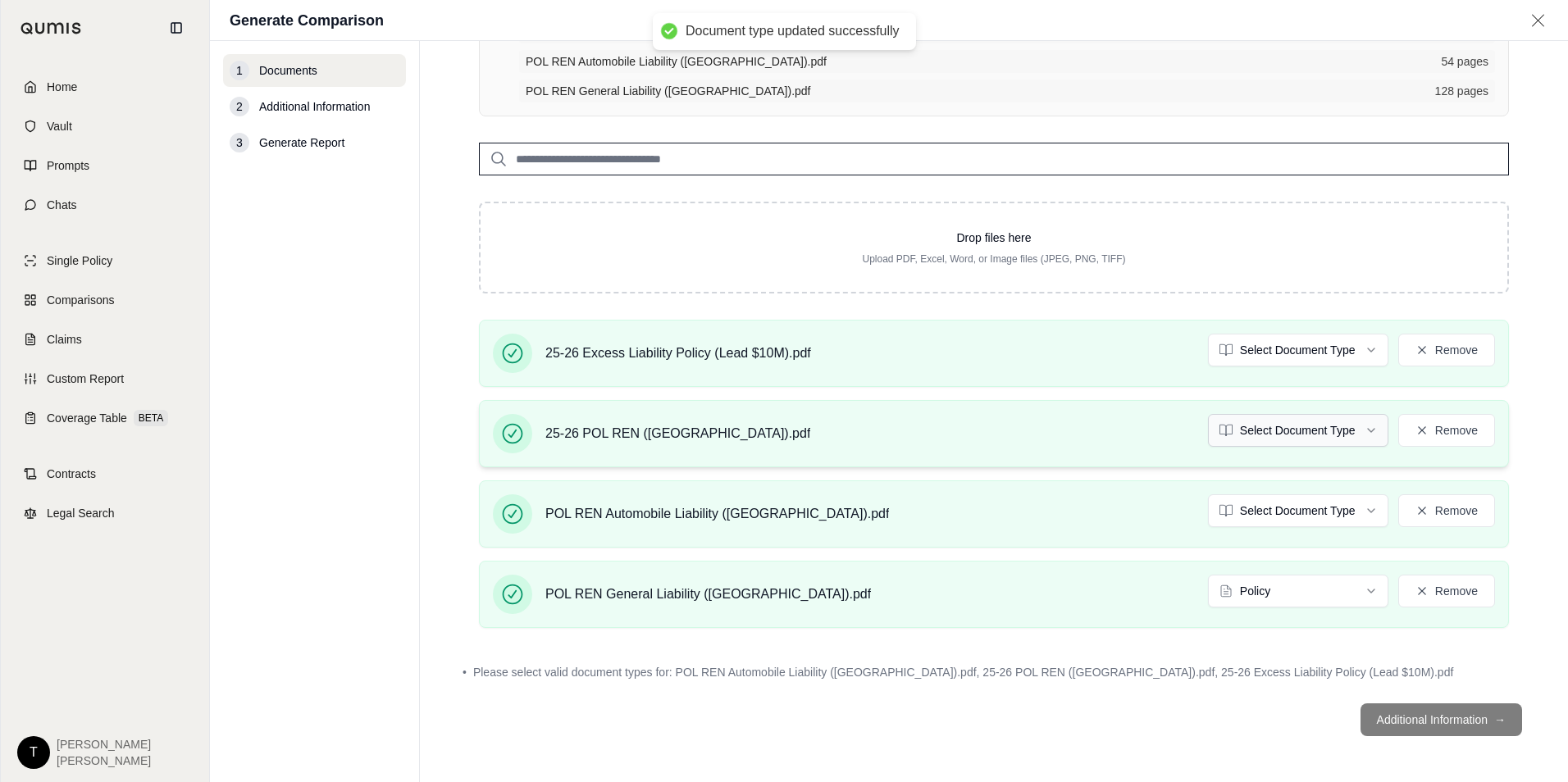
click at [1274, 435] on html "Document type updated successfully Home Vault Prompts Chats Single Policy Compa…" at bounding box center [784, 391] width 1568 height 782
click at [1245, 356] on html "Document type updated successfully Home Vault Prompts Chats Single Policy Compa…" at bounding box center [784, 391] width 1568 height 782
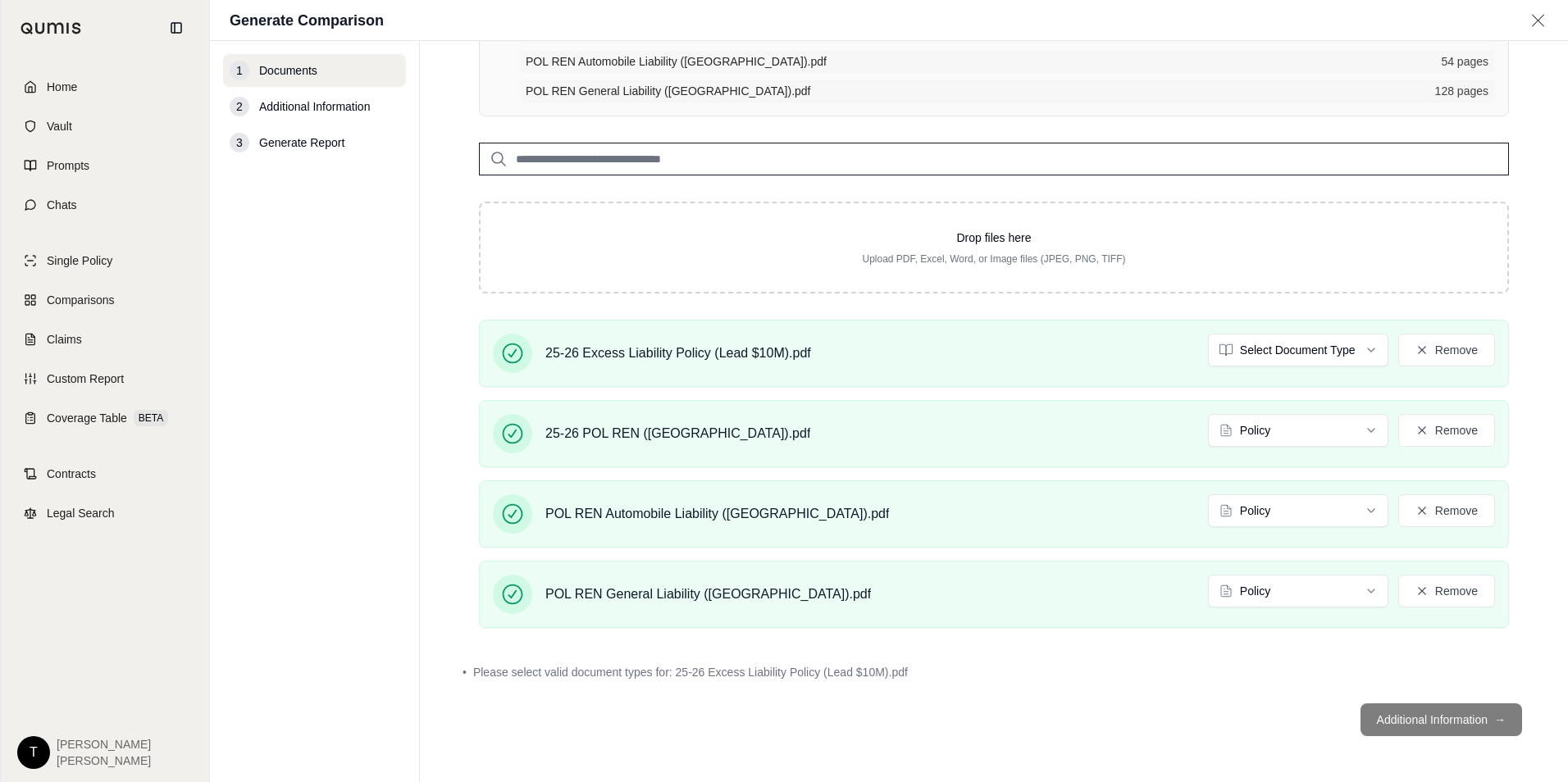
scroll to position [165, 0]
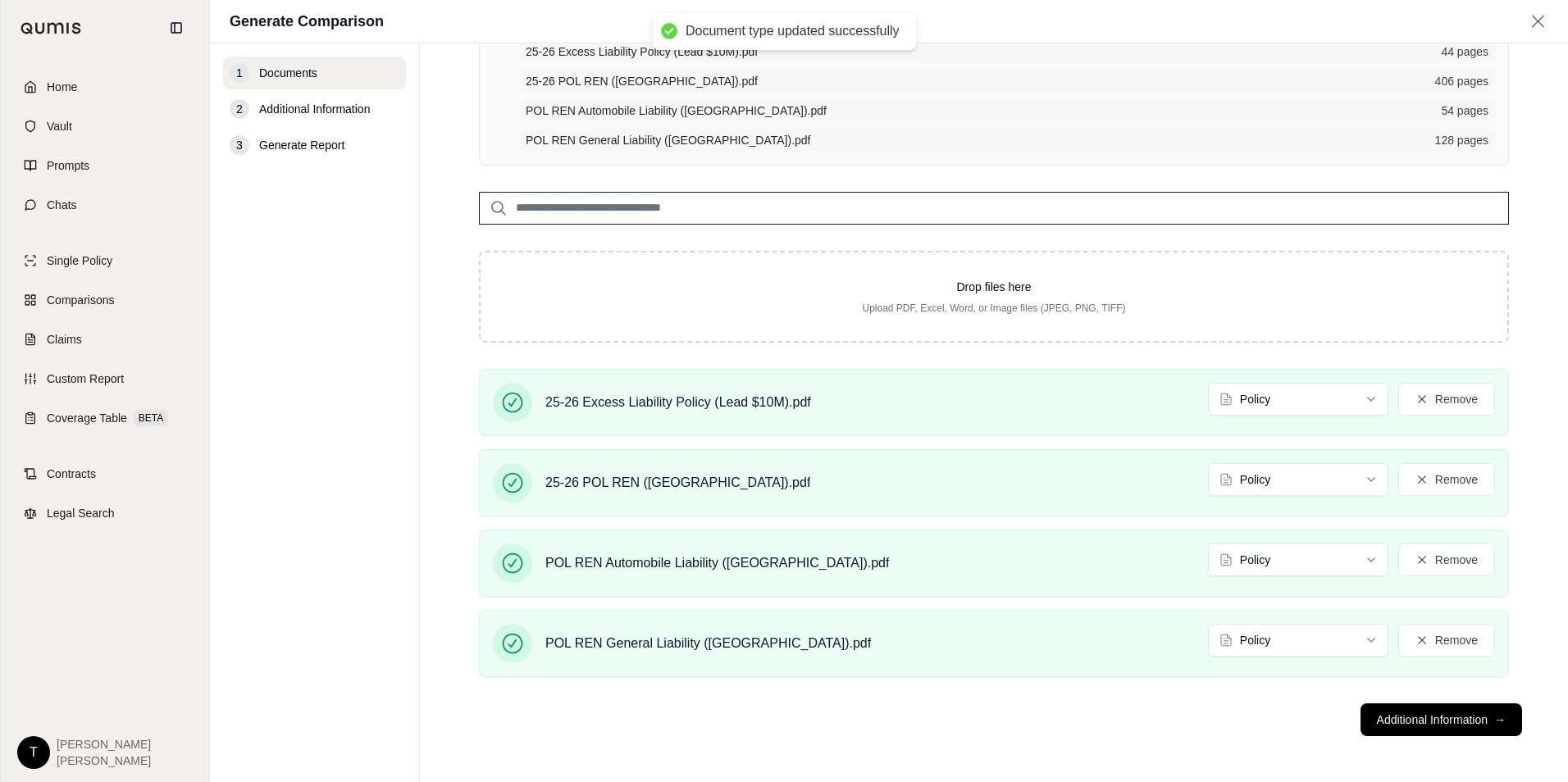
click at [1277, 740] on footer "Additional Information →" at bounding box center [993, 720] width 1083 height 59
click at [1414, 719] on button "Additional Information →" at bounding box center [1441, 720] width 161 height 33
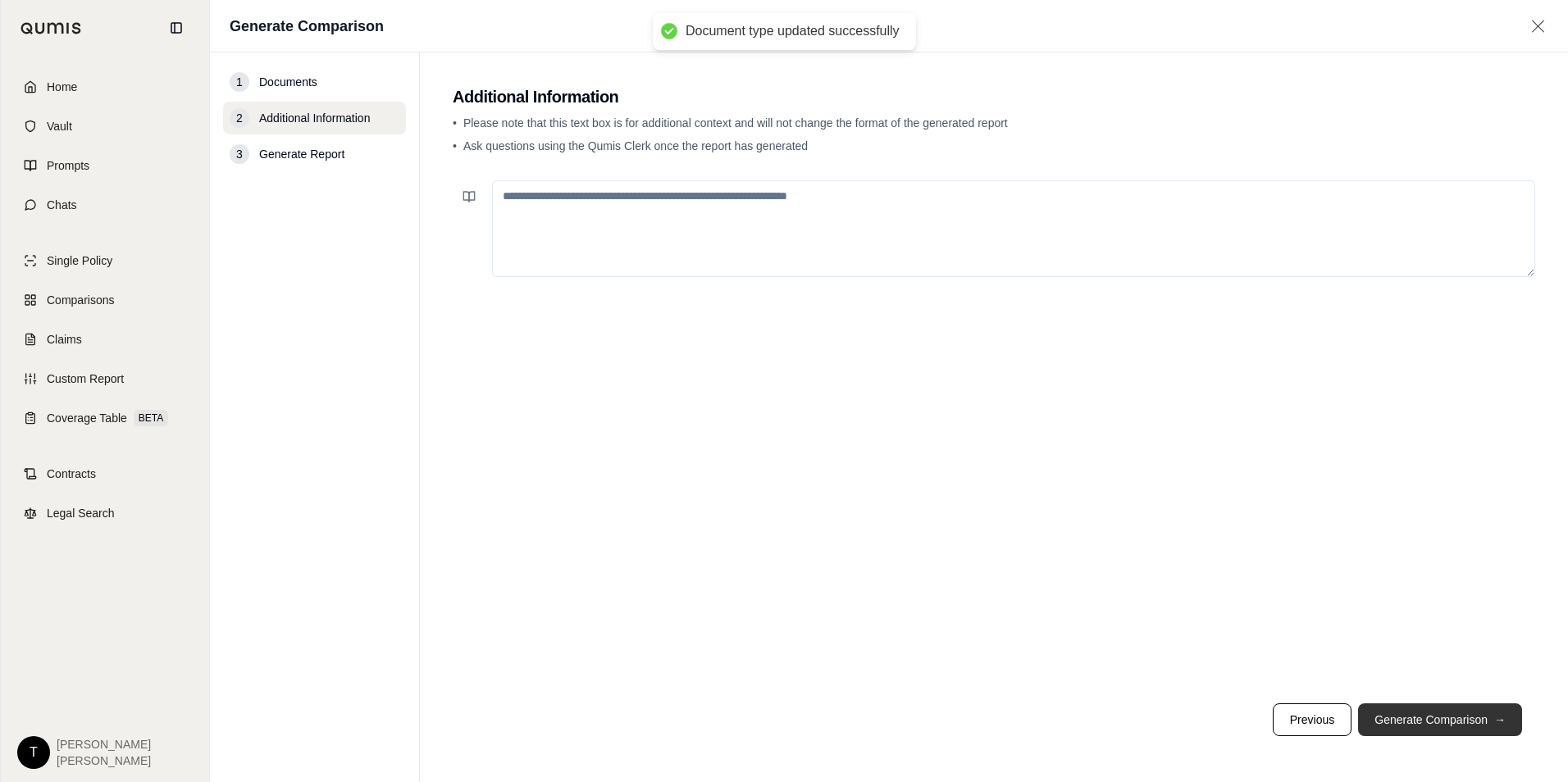
scroll to position [0, 0]
click at [615, 217] on textarea at bounding box center [1013, 228] width 1043 height 96
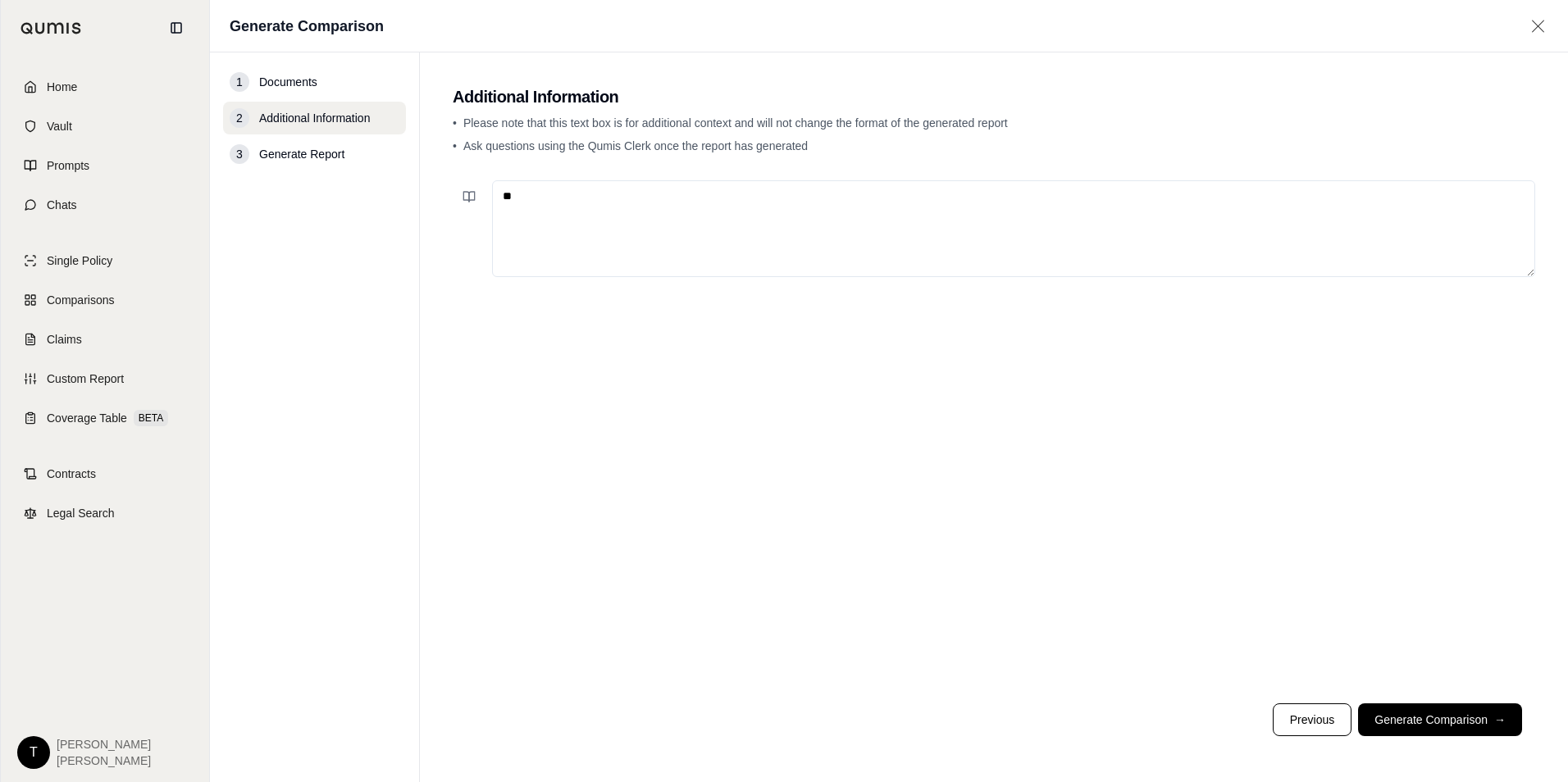
type textarea "*"
click at [1430, 725] on button "Generate Comparison →" at bounding box center [1440, 720] width 164 height 33
